Goal: Information Seeking & Learning: Learn about a topic

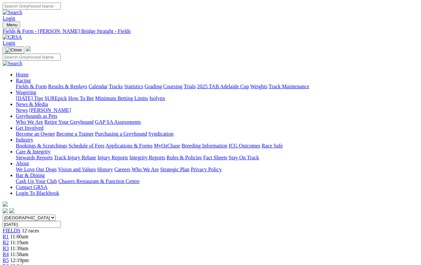
click at [107, 83] on link "Calendar" at bounding box center [97, 86] width 19 height 6
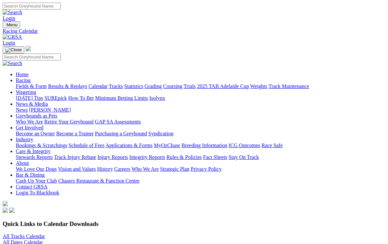
click at [29, 234] on link "All Tracks Calendar" at bounding box center [24, 237] width 42 height 6
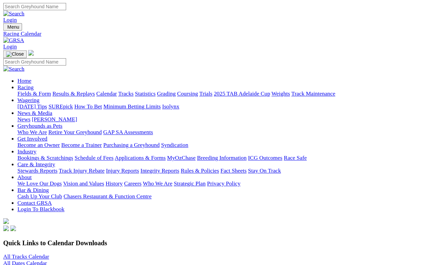
scroll to position [2, 0]
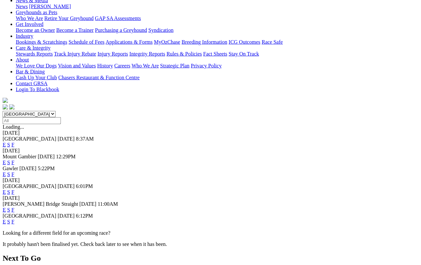
scroll to position [104, 0]
click at [14, 219] on link "F" at bounding box center [13, 222] width 3 height 6
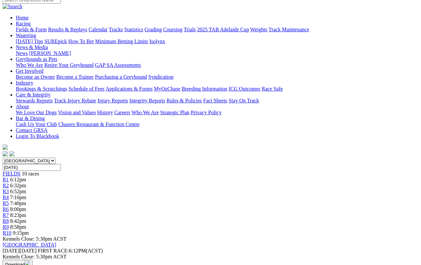
scroll to position [47, 0]
